Goal: Communication & Community: Answer question/provide support

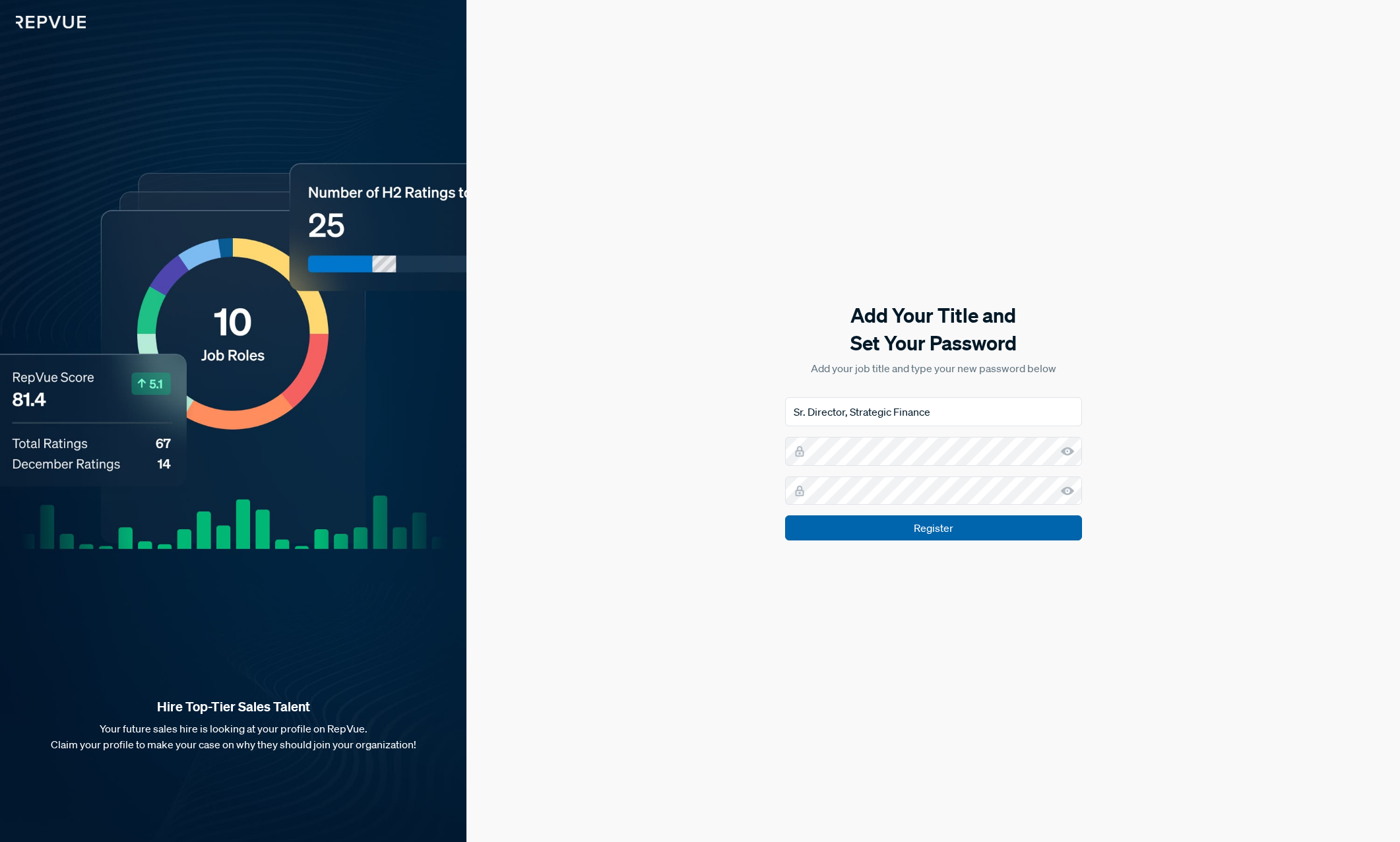
click at [966, 529] on input "Register" at bounding box center [934, 528] width 297 height 25
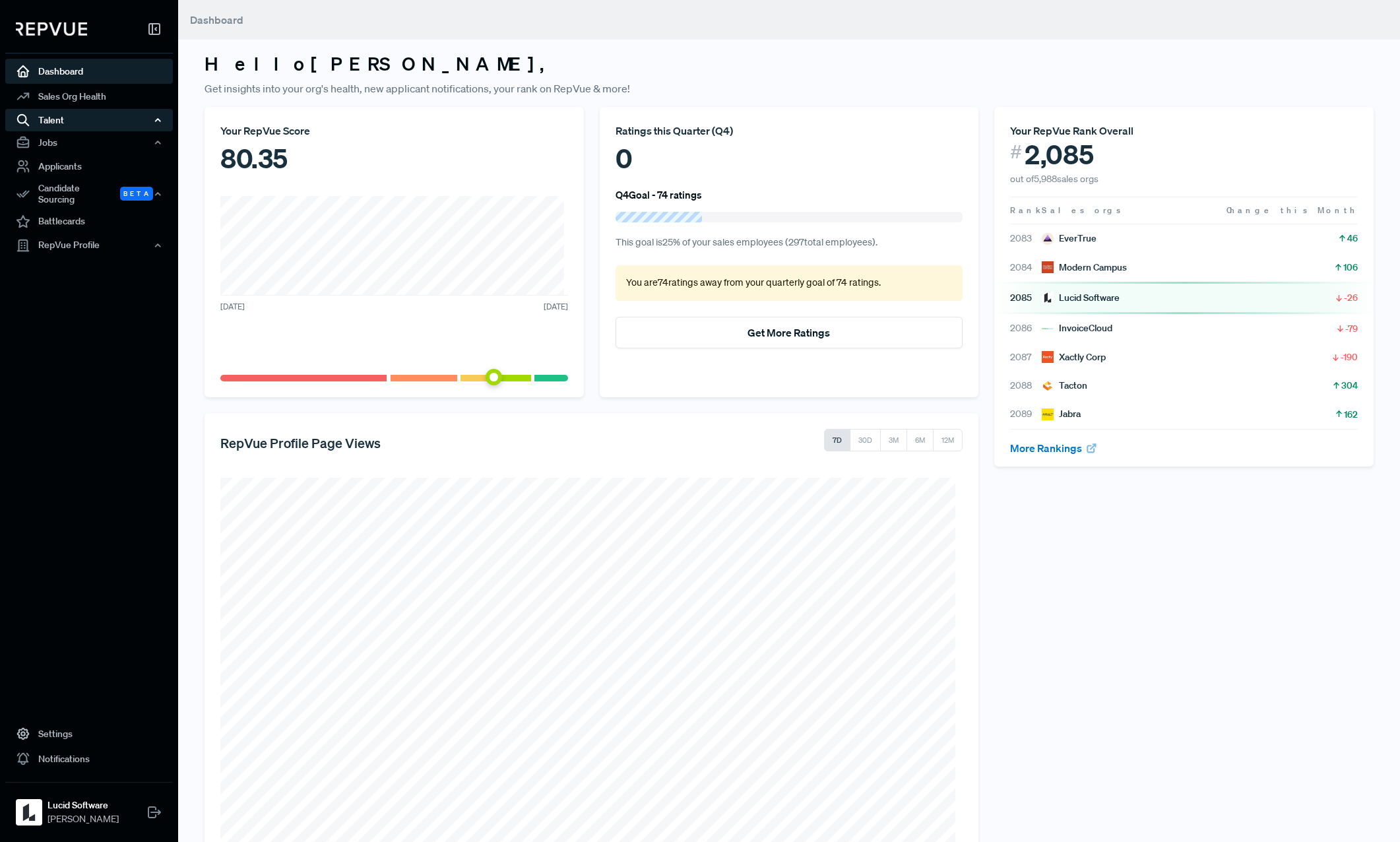
click at [68, 118] on div "Talent" at bounding box center [89, 120] width 167 height 23
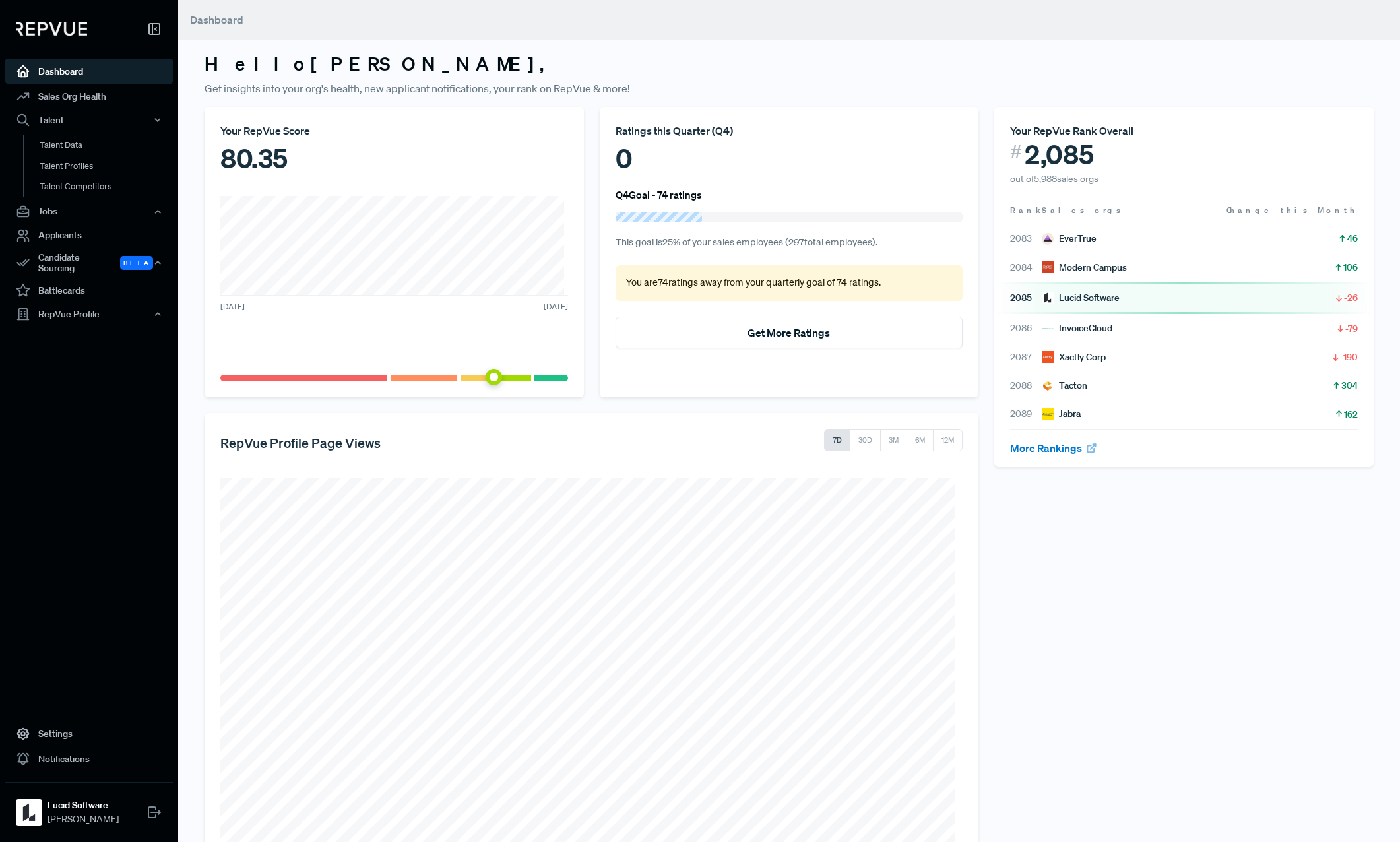
click at [257, 14] on header "Dashboard" at bounding box center [789, 20] width 1222 height 39
click at [79, 307] on div "RepVue Profile" at bounding box center [89, 314] width 167 height 23
click at [68, 350] on link "Reviews" at bounding box center [107, 360] width 167 height 21
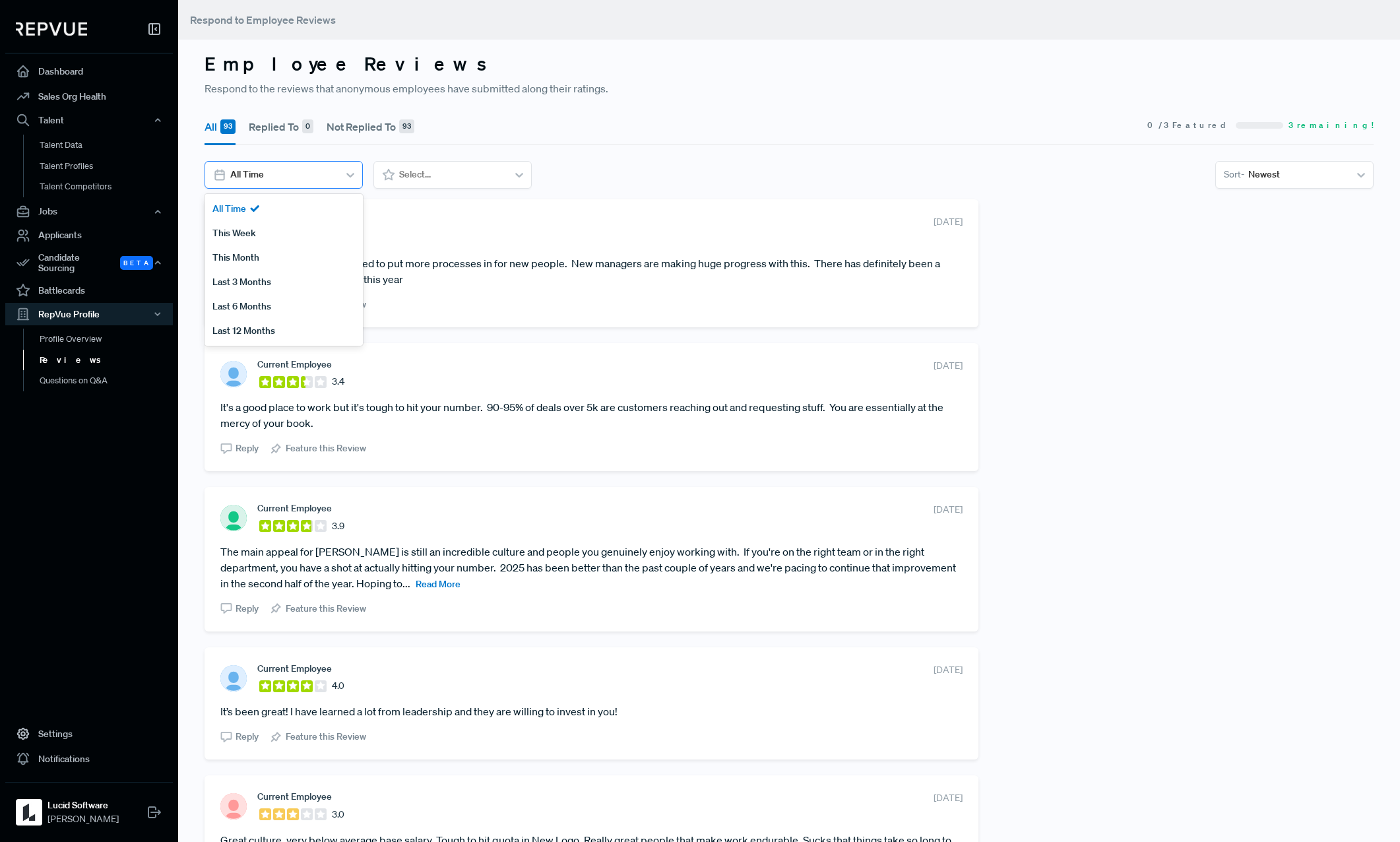
click at [312, 178] on div at bounding box center [282, 175] width 104 height 17
click at [420, 169] on div at bounding box center [451, 175] width 104 height 17
click at [649, 181] on section "All Time Select... Sort - Newest" at bounding box center [789, 174] width 1170 height 27
click at [508, 308] on section "Reply Feature this Review" at bounding box center [592, 302] width 742 height 19
click at [415, 581] on span "Read More" at bounding box center [438, 584] width 45 height 12
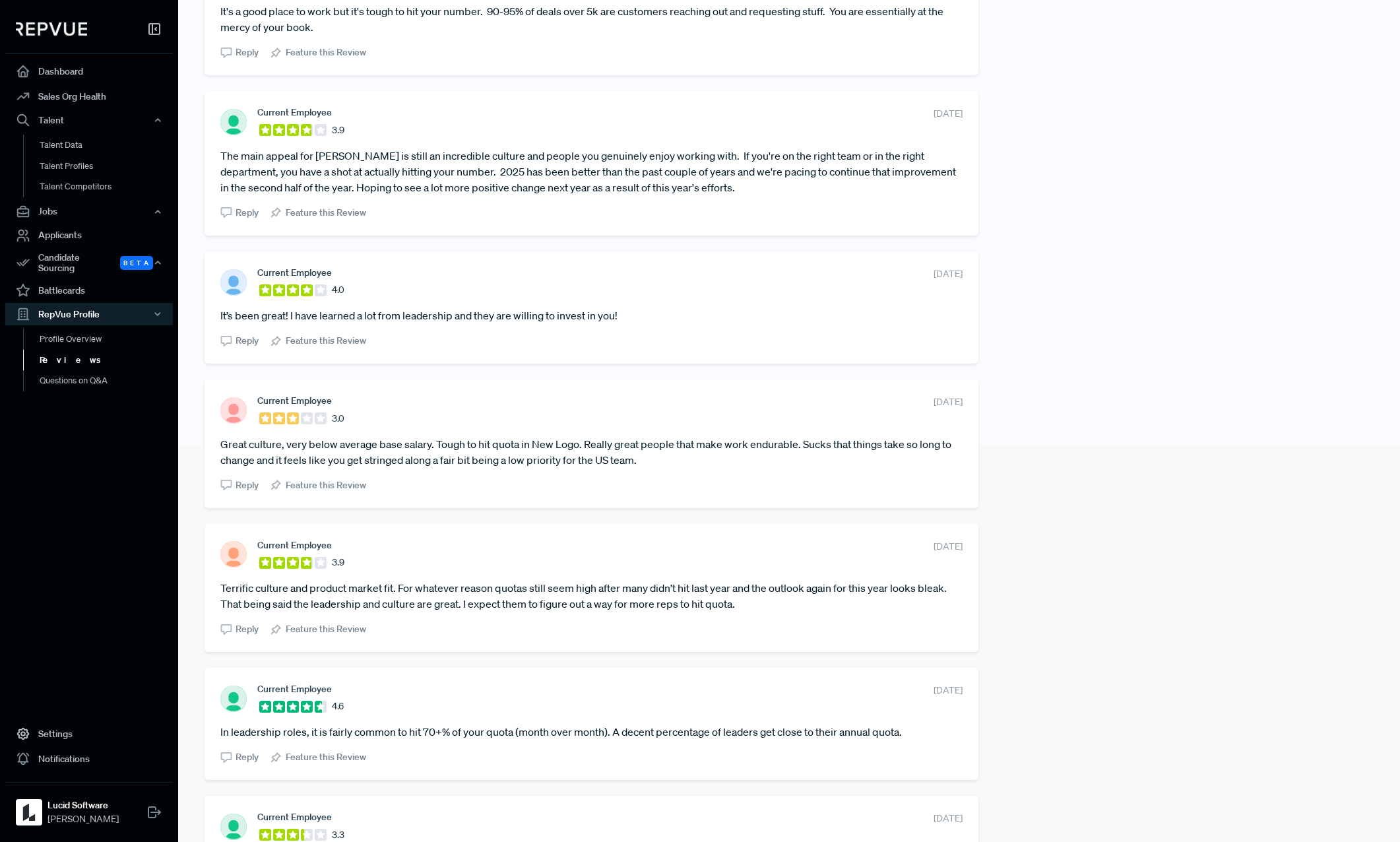
scroll to position [462, 0]
